Goal: Transaction & Acquisition: Purchase product/service

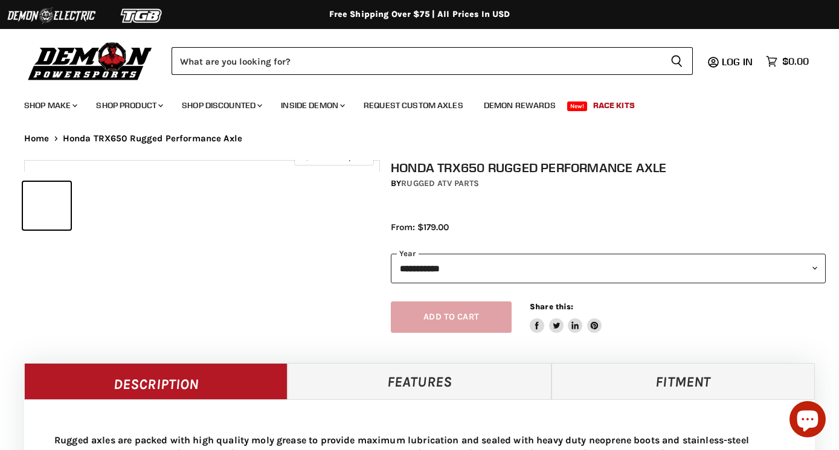
select select "******"
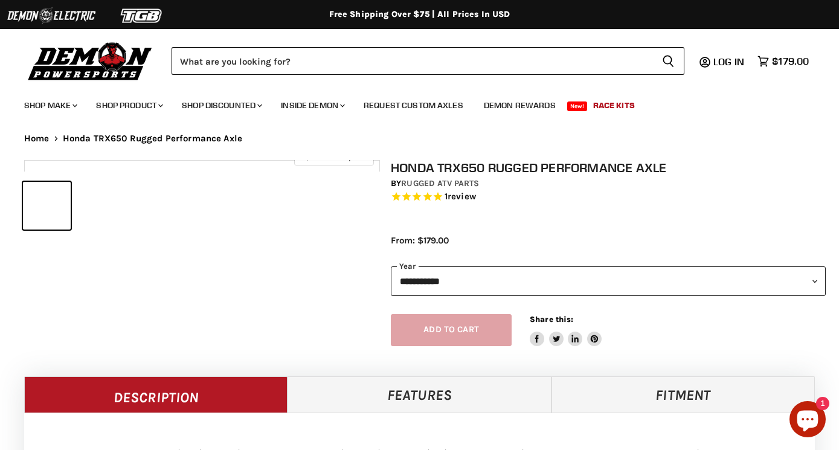
select select "******"
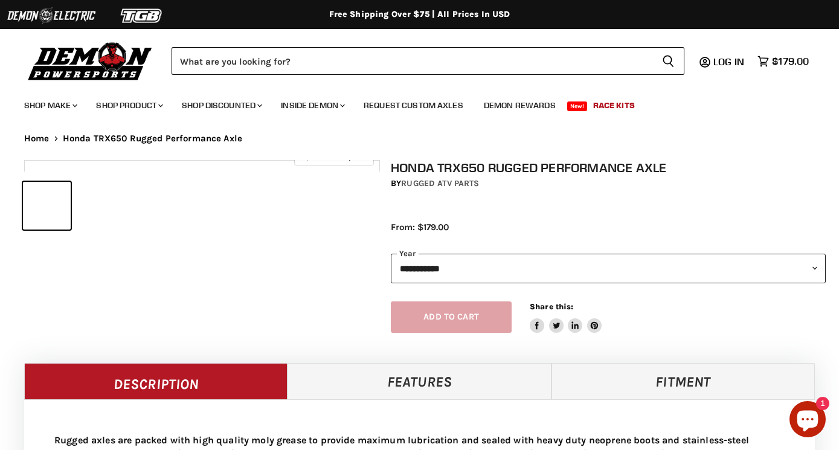
select select "******"
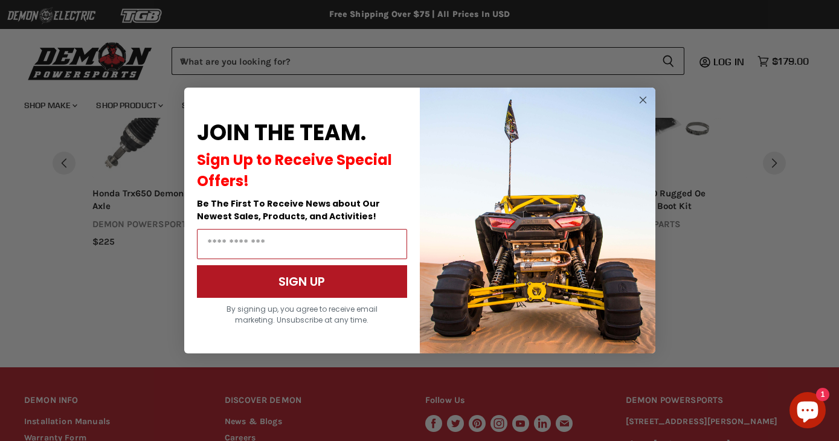
scroll to position [1073, 0]
